Goal: Task Accomplishment & Management: Manage account settings

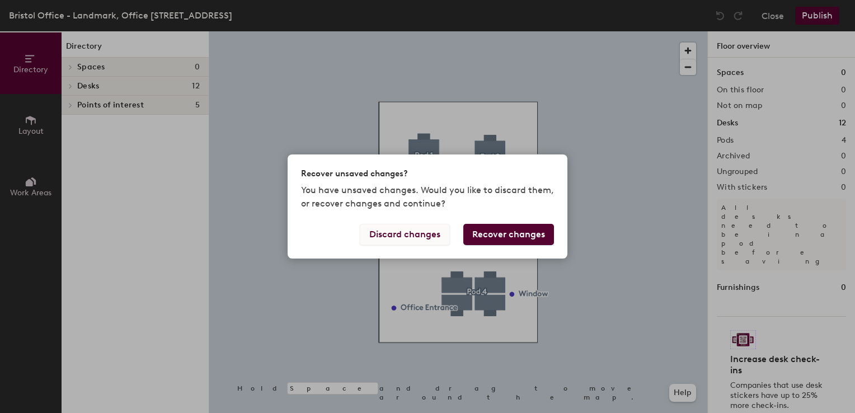
click at [437, 238] on button "Discard changes" at bounding box center [405, 234] width 90 height 21
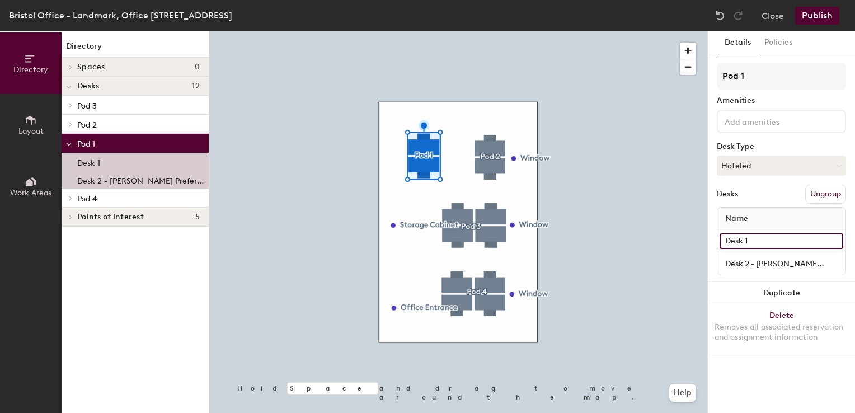
click at [752, 236] on input "Desk 1" at bounding box center [781, 241] width 124 height 16
click at [767, 241] on input "Desk 1" at bounding box center [781, 241] width 124 height 16
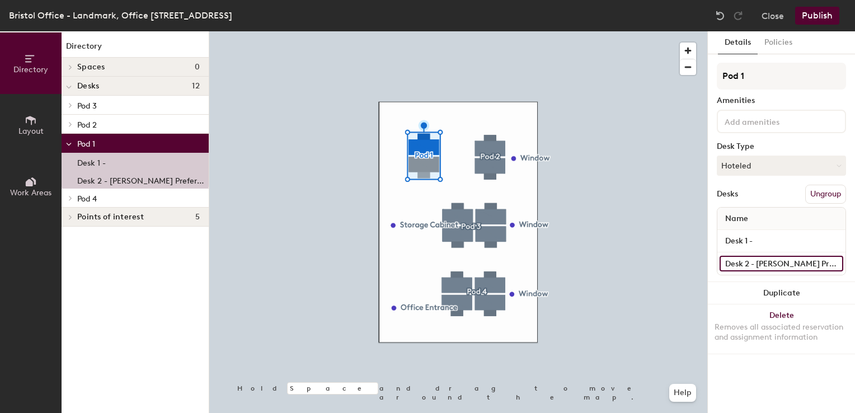
click at [785, 264] on input "Desk 2 - [PERSON_NAME] Preferred Desk" at bounding box center [781, 264] width 124 height 16
click at [756, 261] on input "Desk 2 - [PERSON_NAME] Preferred Desk" at bounding box center [781, 264] width 124 height 16
drag, startPoint x: 755, startPoint y: 261, endPoint x: 854, endPoint y: 261, distance: 99.0
click at [854, 261] on html "Skip navigation Schedule Office People Analytics Visits Deliveries Services Man…" at bounding box center [427, 206] width 855 height 413
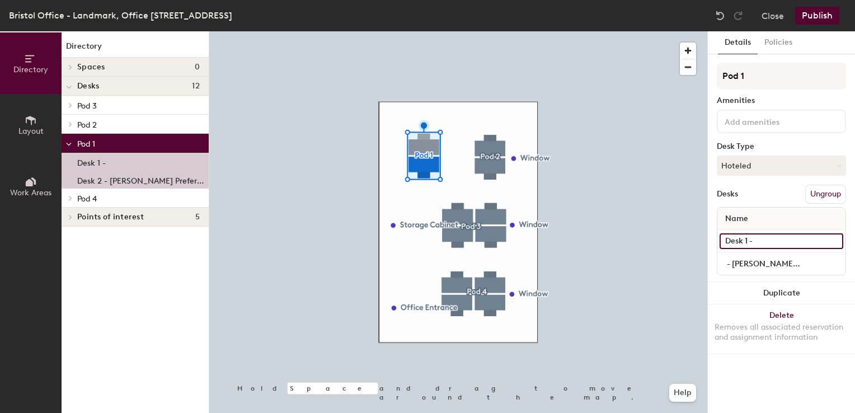
scroll to position [0, 0]
click at [783, 236] on input "Desk 1 -" at bounding box center [781, 241] width 124 height 16
click at [783, 237] on input "Desk 1 -" at bounding box center [781, 241] width 124 height 16
paste input "Preferred Desk"
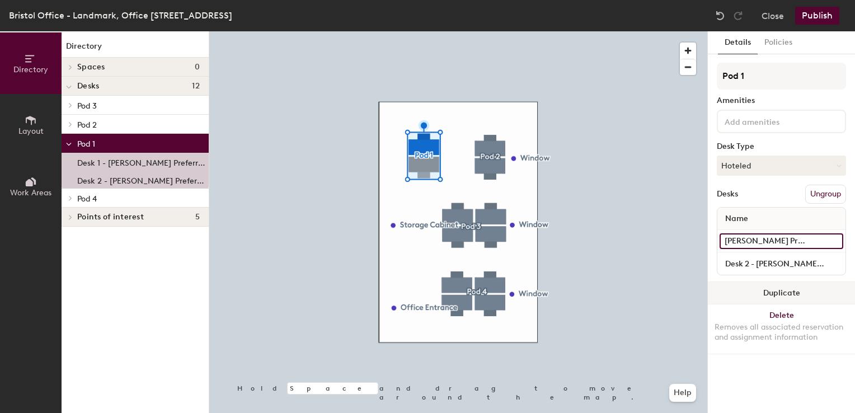
type input "Desk 1 - Hatty Goodwin Preferred Desk"
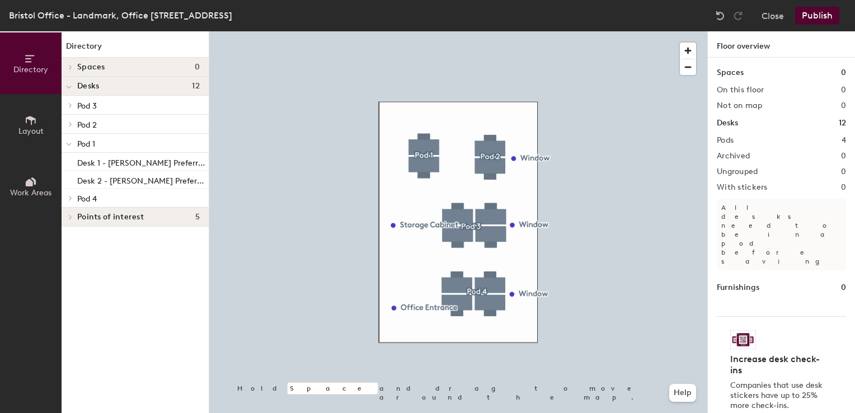
click at [805, 12] on button "Publish" at bounding box center [817, 16] width 44 height 18
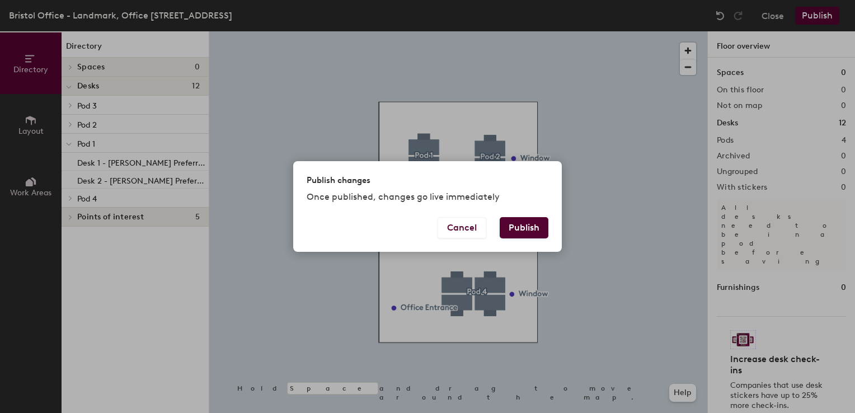
click at [535, 229] on button "Publish" at bounding box center [524, 227] width 49 height 21
